Goal: Book appointment/travel/reservation

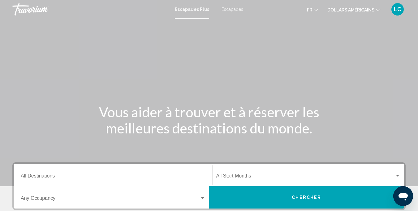
drag, startPoint x: 226, startPoint y: 7, endPoint x: 243, endPoint y: 38, distance: 35.4
click at [226, 7] on font "Escapades" at bounding box center [233, 9] width 22 height 5
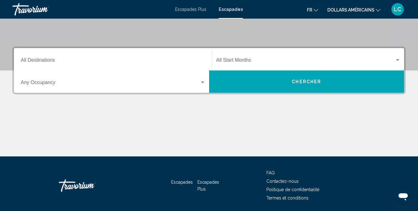
scroll to position [117, 0]
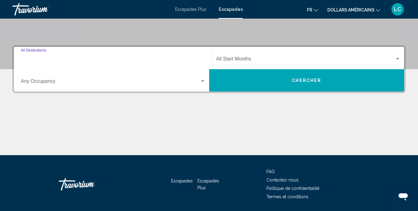
click at [179, 59] on input "Destination All Destinations" at bounding box center [113, 60] width 185 height 6
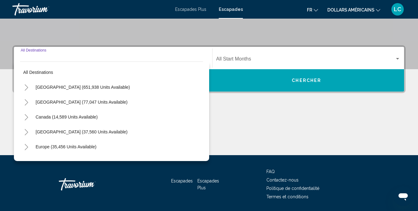
scroll to position [137, 0]
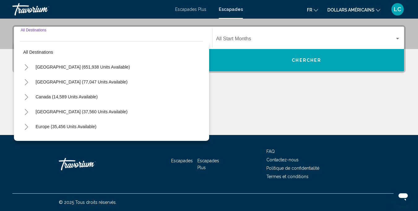
click at [27, 127] on icon "Toggle Europe (35,456 units available)" at bounding box center [26, 127] width 5 height 6
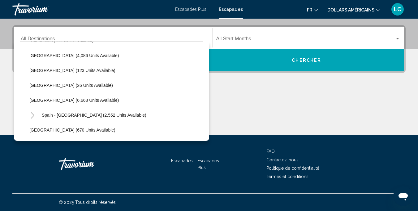
scroll to position [285, 0]
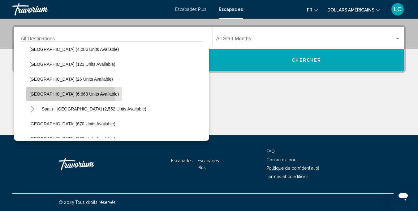
click at [70, 97] on button "[GEOGRAPHIC_DATA] (6,668 units available)" at bounding box center [74, 94] width 96 height 14
type input "**********"
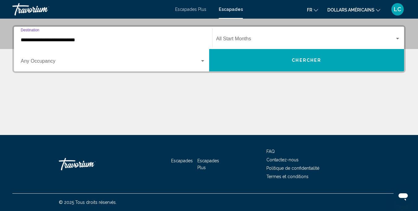
click at [205, 61] on div "Search widget" at bounding box center [203, 61] width 6 height 5
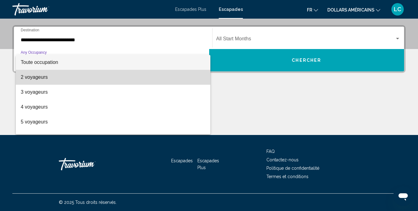
click at [165, 76] on span "2 voyageurs" at bounding box center [113, 77] width 185 height 15
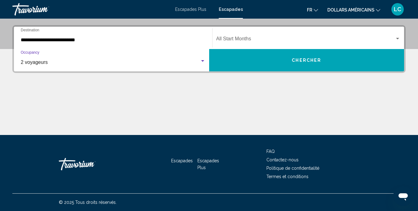
click at [268, 58] on button "Chercher" at bounding box center [306, 60] width 195 height 22
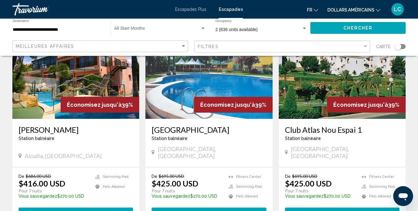
scroll to position [479, 0]
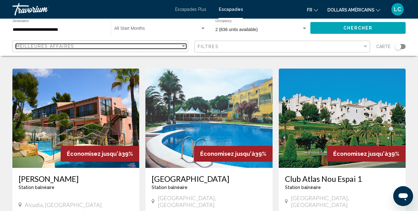
click at [184, 46] on div "Sort by" at bounding box center [183, 46] width 3 height 2
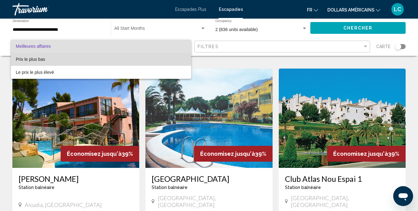
click at [158, 60] on span "Prix le plus bas" at bounding box center [101, 59] width 171 height 13
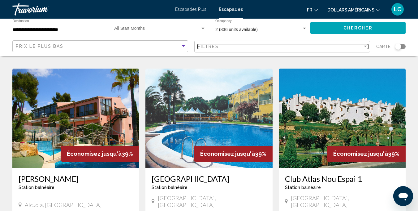
click at [364, 46] on div "Filter" at bounding box center [366, 46] width 6 height 5
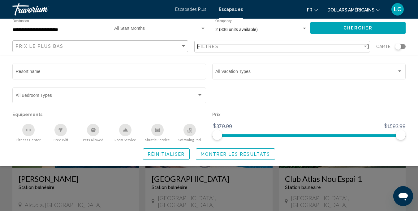
click at [364, 46] on div "Filter" at bounding box center [366, 46] width 6 height 5
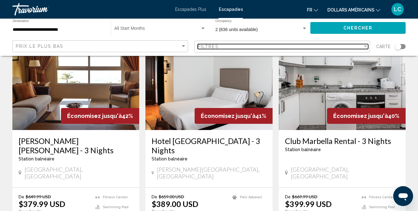
scroll to position [94, 0]
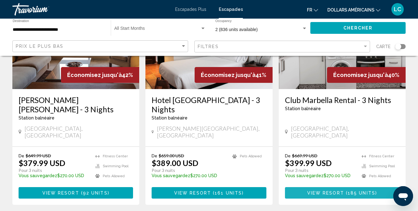
click at [324, 190] on span "View Resort" at bounding box center [326, 192] width 37 height 5
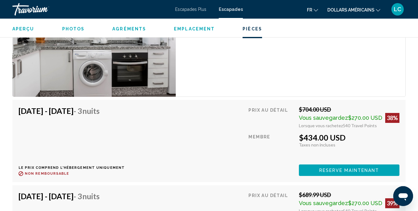
scroll to position [1154, 0]
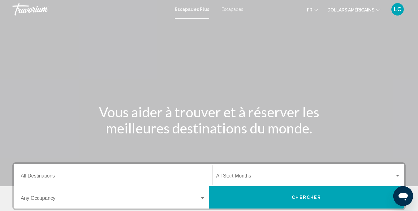
click at [230, 9] on font "Escapades" at bounding box center [233, 9] width 22 height 5
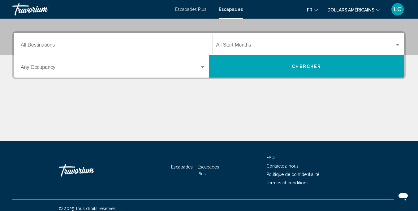
scroll to position [137, 0]
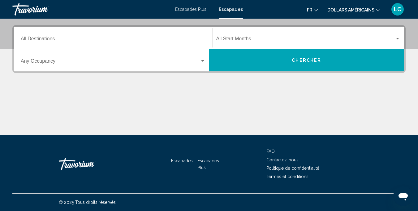
click at [191, 57] on div "Occupancy Any Occupancy" at bounding box center [113, 60] width 185 height 20
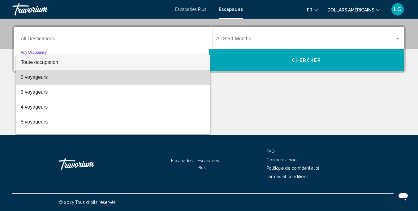
click at [187, 80] on span "2 voyageurs" at bounding box center [113, 77] width 185 height 15
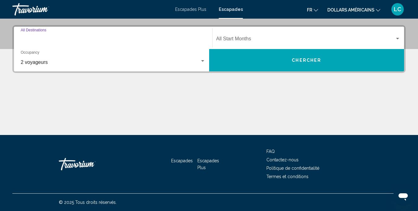
click at [183, 42] on input "Destination All Destinations" at bounding box center [113, 40] width 185 height 6
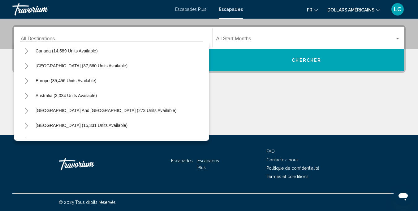
scroll to position [45, 0]
click at [28, 82] on icon "Toggle Europe (35,456 units available)" at bounding box center [26, 81] width 3 height 6
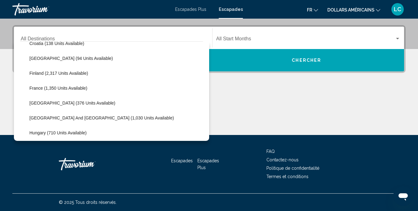
scroll to position [144, 0]
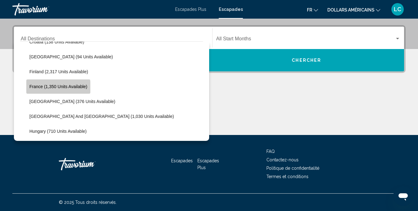
click at [55, 90] on button "France (1,350 units available)" at bounding box center [58, 86] width 64 height 14
type input "**********"
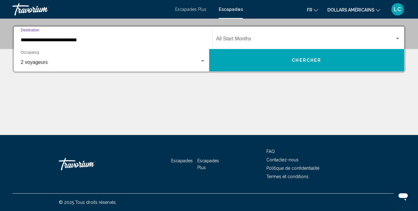
click at [265, 59] on button "Chercher" at bounding box center [306, 60] width 195 height 22
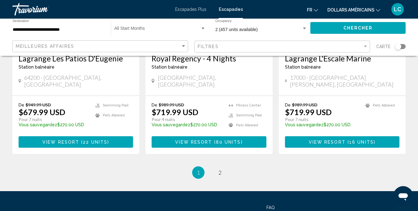
scroll to position [818, 0]
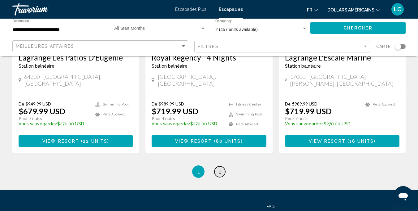
click at [220, 168] on span "2" at bounding box center [220, 171] width 3 height 7
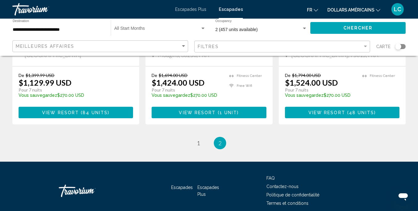
scroll to position [635, 0]
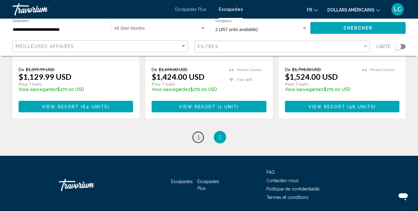
click at [198, 134] on span "1" at bounding box center [198, 137] width 3 height 7
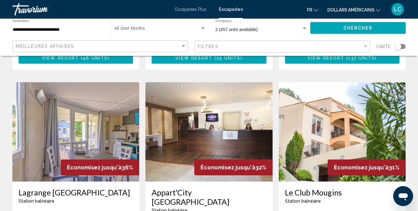
scroll to position [296, 0]
